Goal: Information Seeking & Learning: Learn about a topic

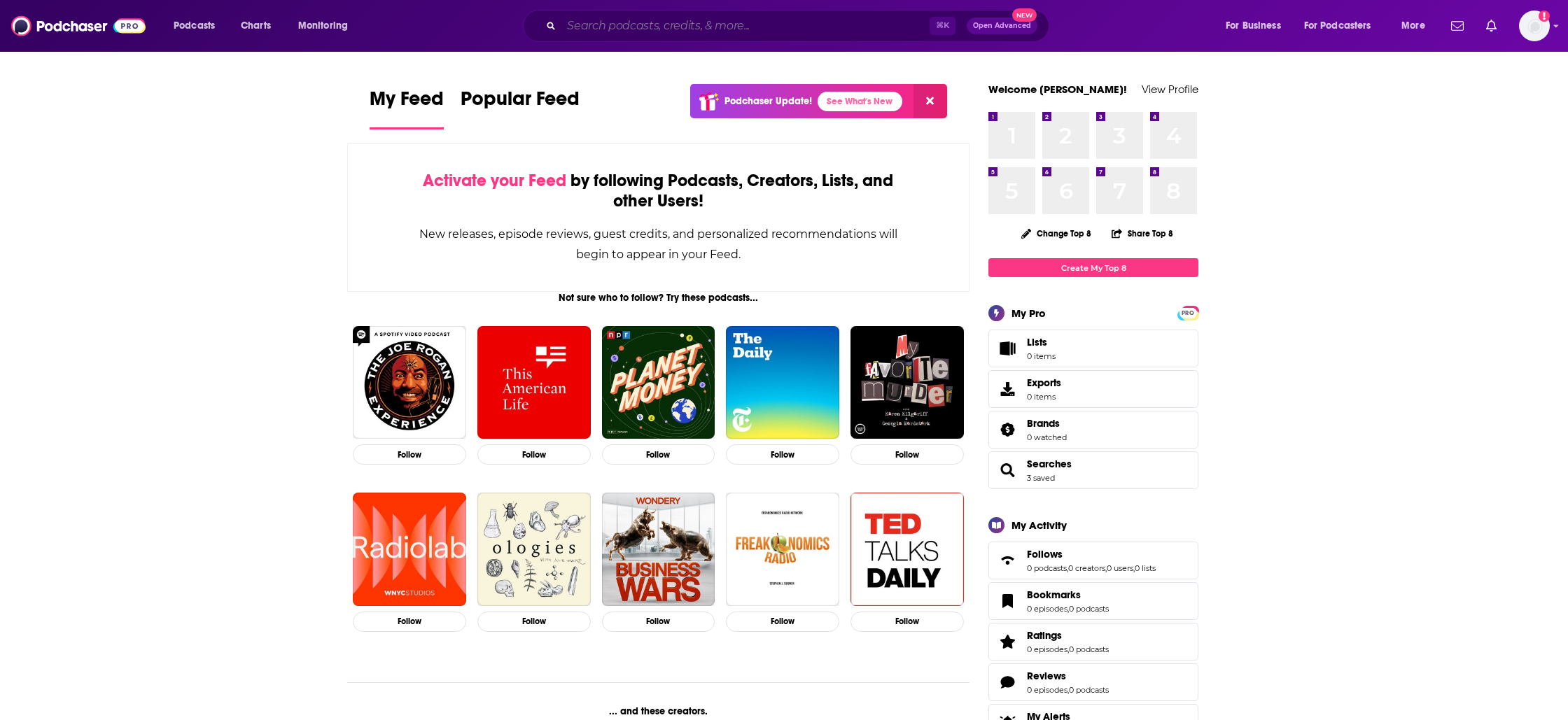
click at [807, 32] on input "Search podcasts, credits, & more..." at bounding box center [745, 26] width 368 height 22
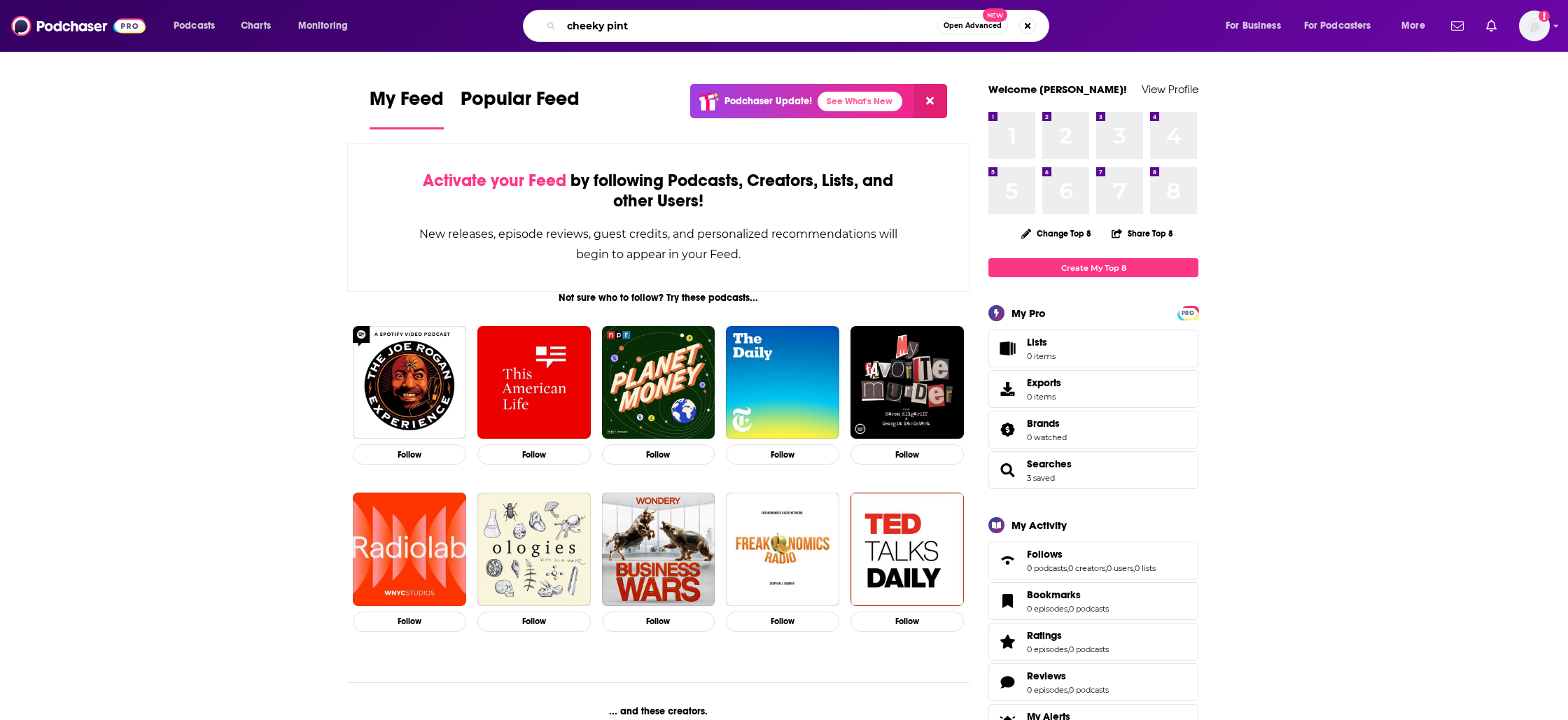
type input "cheeky pint"
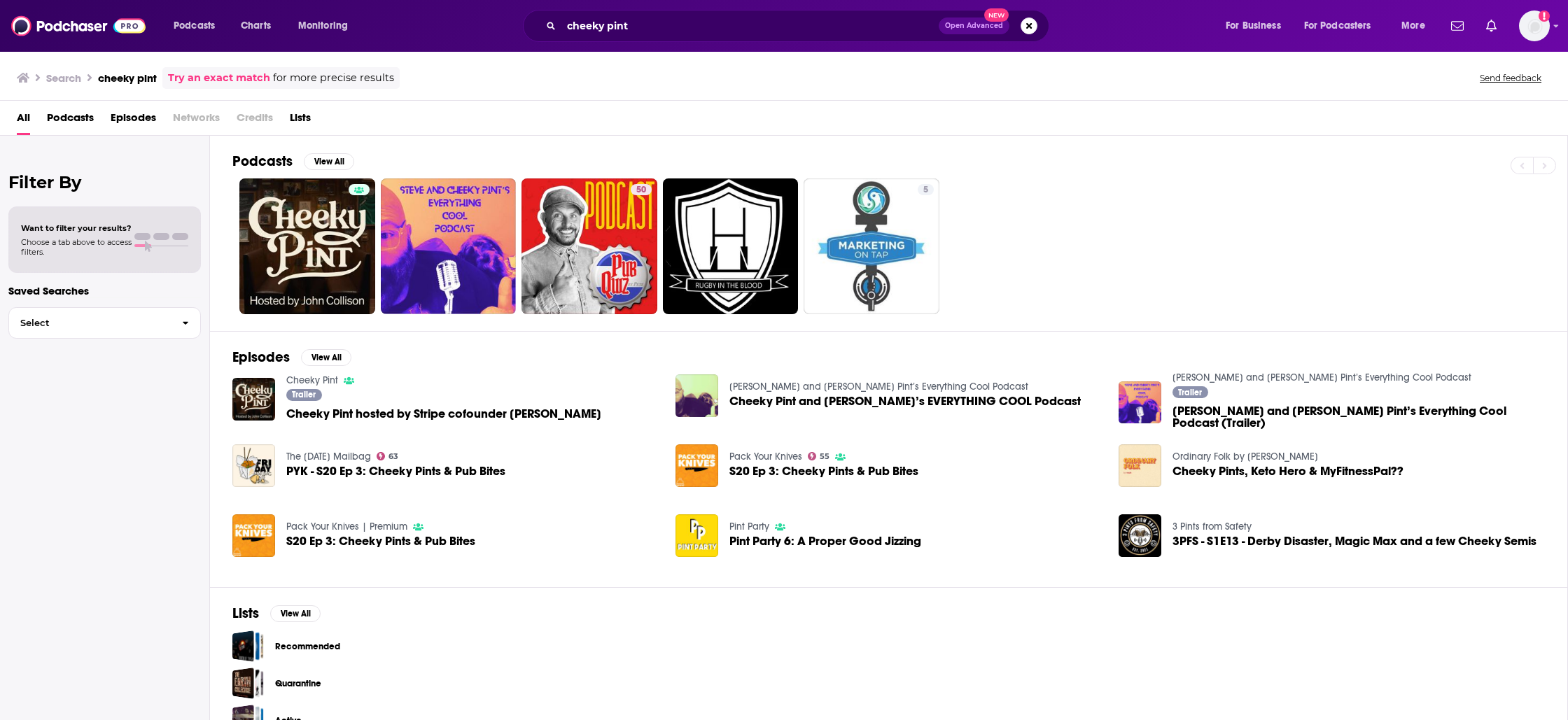
click at [512, 400] on div "Trailer Cheeky Pint hosted by Stripe cofounder [PERSON_NAME]" at bounding box center [443, 406] width 315 height 35
click at [511, 406] on div "Trailer Cheeky Pint hosted by Stripe cofounder [PERSON_NAME]" at bounding box center [443, 406] width 315 height 35
click at [512, 423] on div "Trailer Cheeky Pint hosted by Stripe cofounder [PERSON_NAME]" at bounding box center [443, 406] width 315 height 35
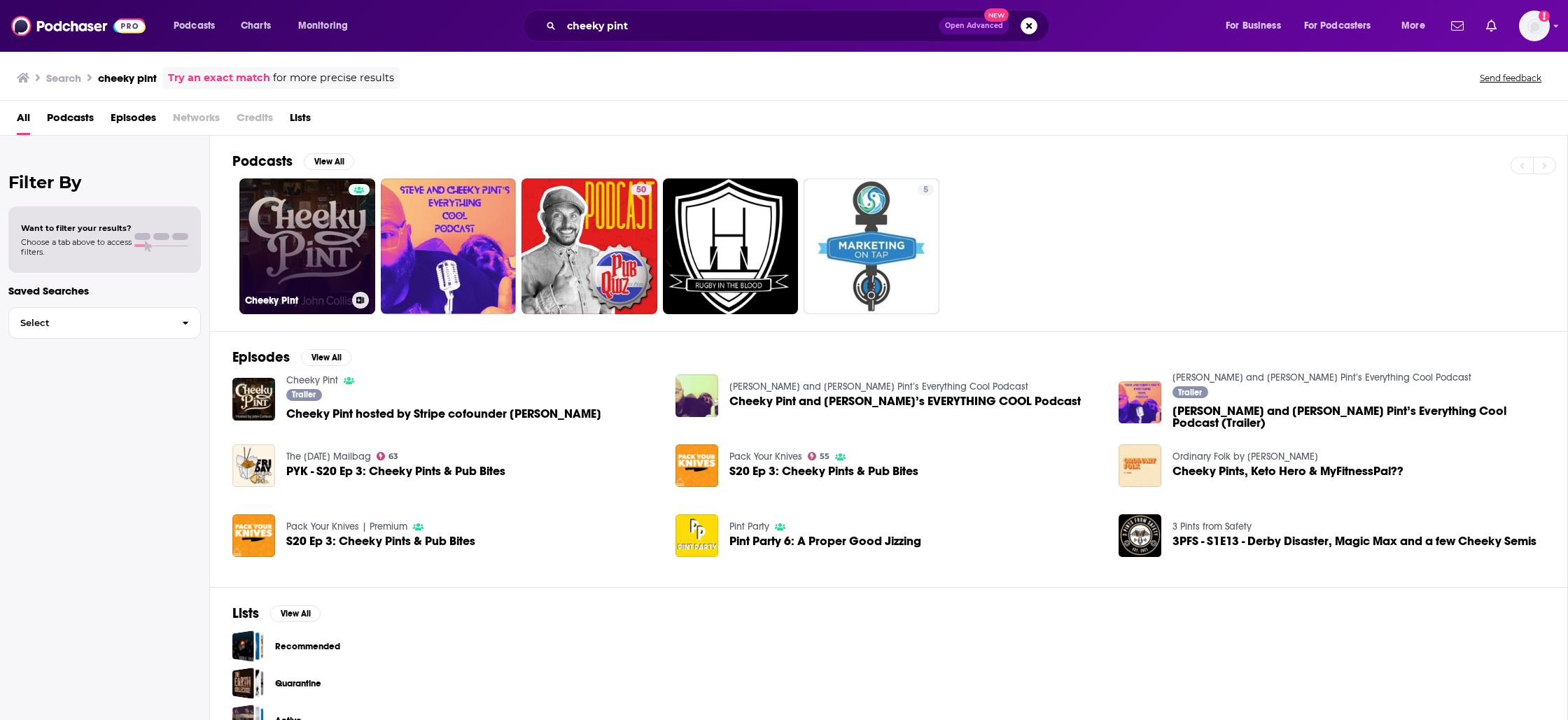
click at [308, 273] on link "Cheeky Pint" at bounding box center [308, 247] width 136 height 136
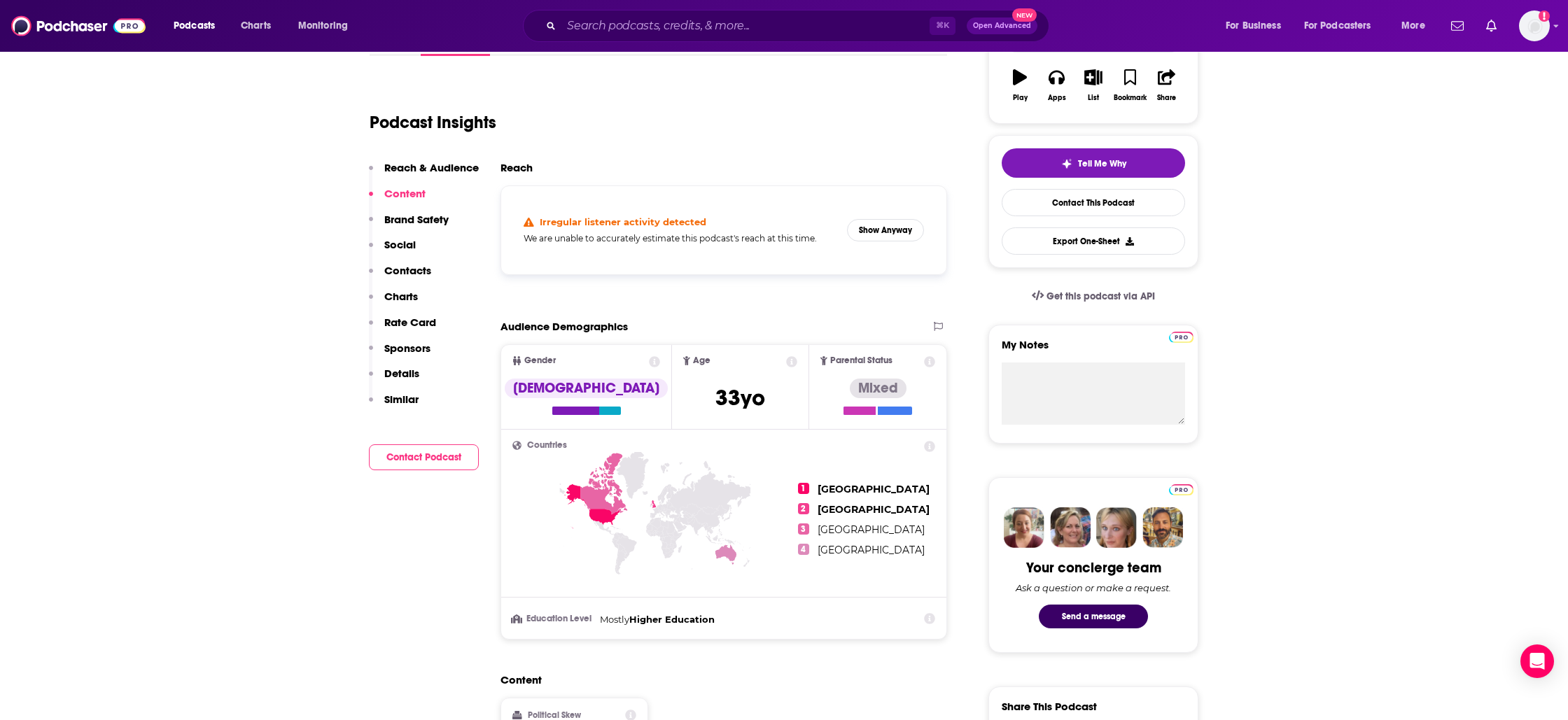
scroll to position [247, 0]
